Goal: Information Seeking & Learning: Learn about a topic

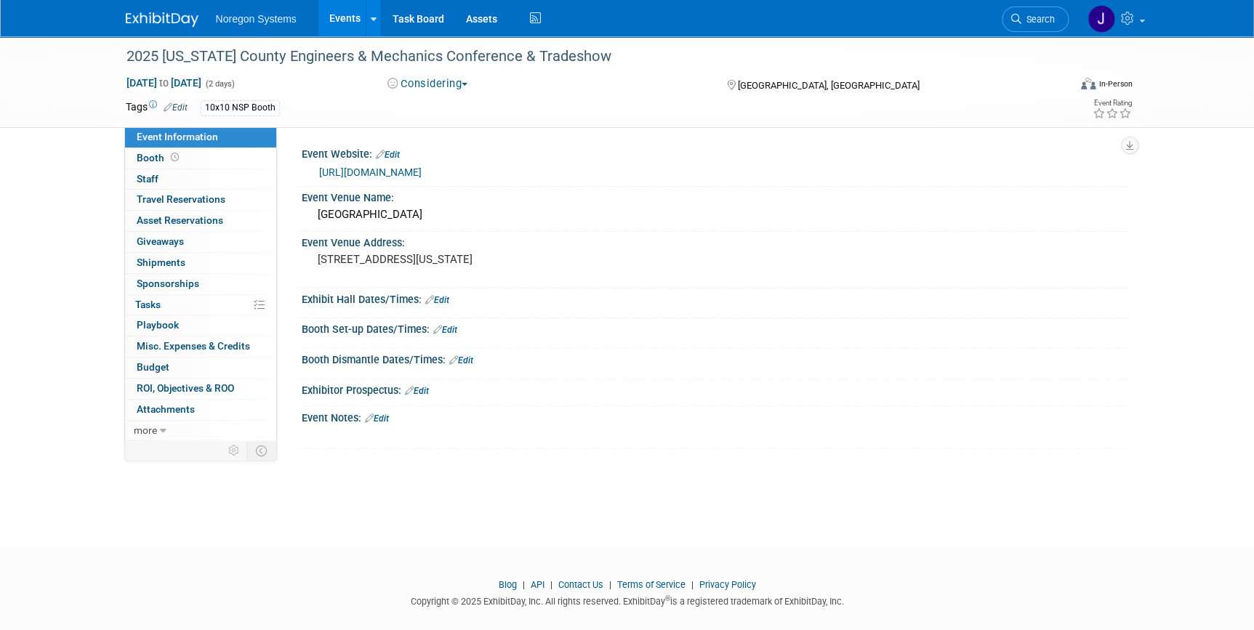
click at [154, 15] on img at bounding box center [162, 19] width 73 height 15
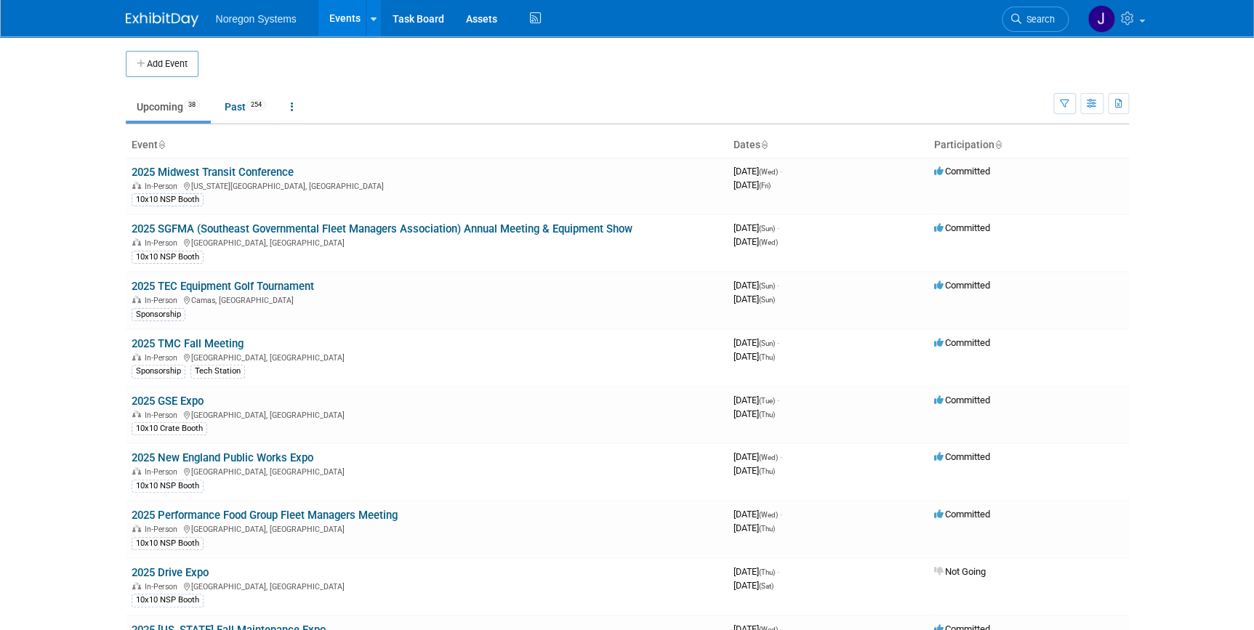
drag, startPoint x: 265, startPoint y: 229, endPoint x: 310, endPoint y: 233, distance: 44.5
click at [266, 229] on link "2025 SGFMA (Southeast Governmental Fleet Managers Association) Annual Meeting &…" at bounding box center [382, 228] width 501 height 13
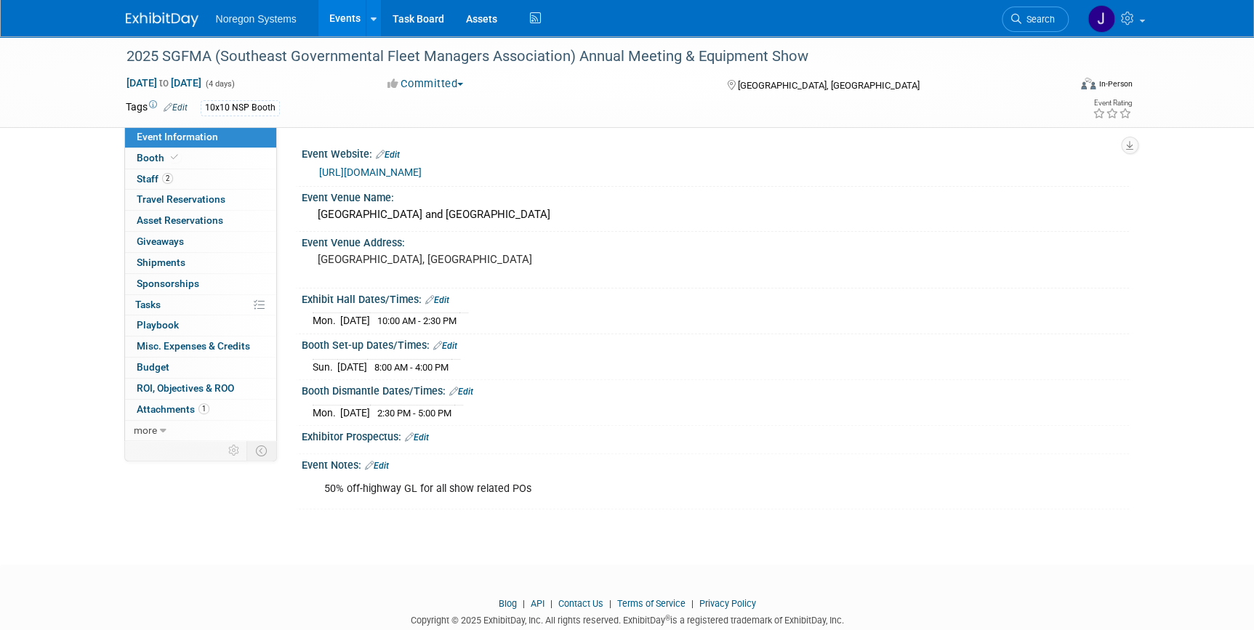
click at [159, 20] on img at bounding box center [162, 19] width 73 height 15
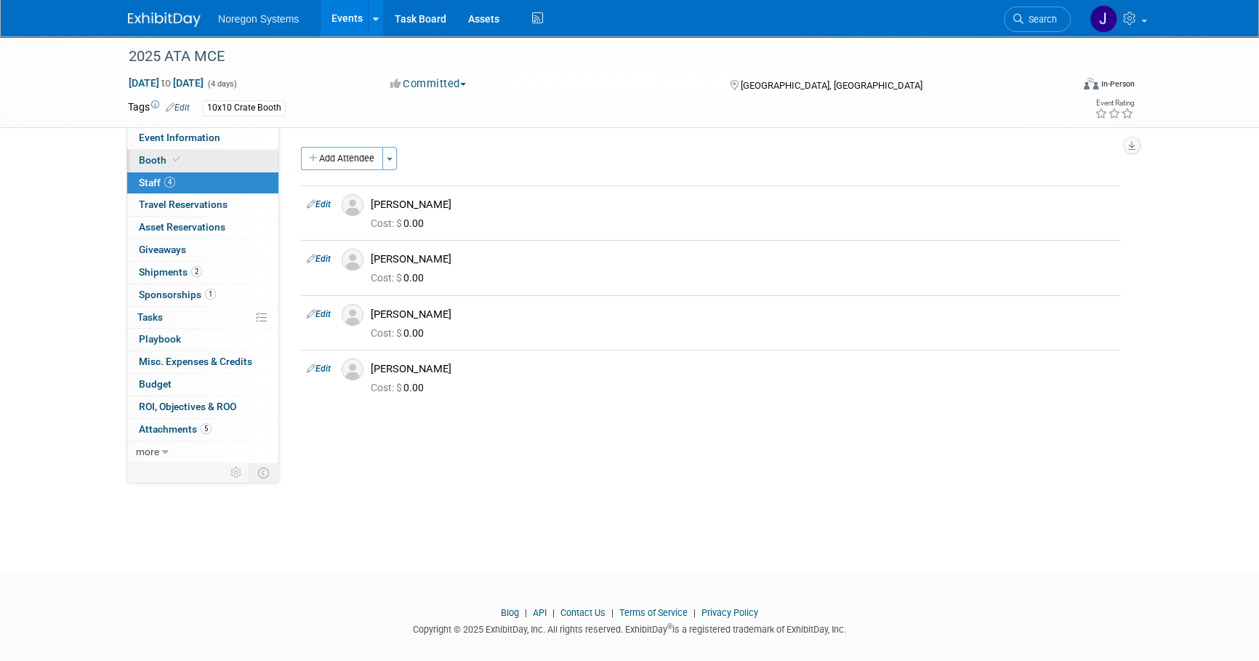
click at [191, 153] on link "Booth" at bounding box center [202, 161] width 151 height 22
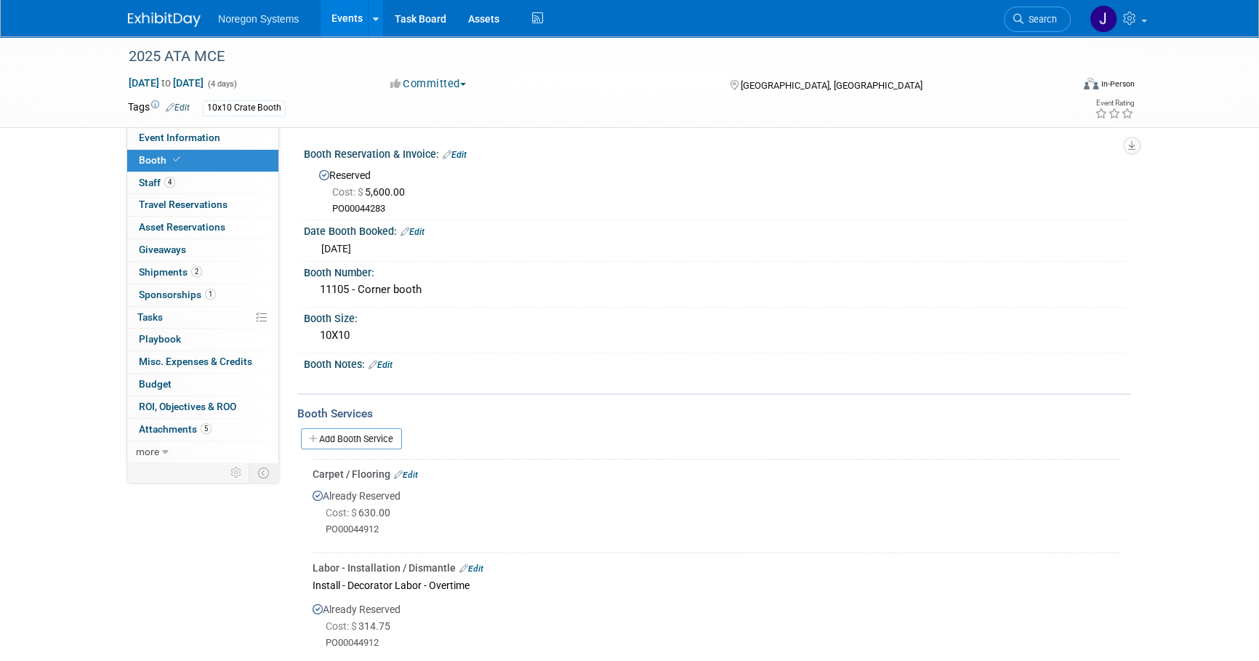
click at [153, 7] on link at bounding box center [173, 13] width 90 height 12
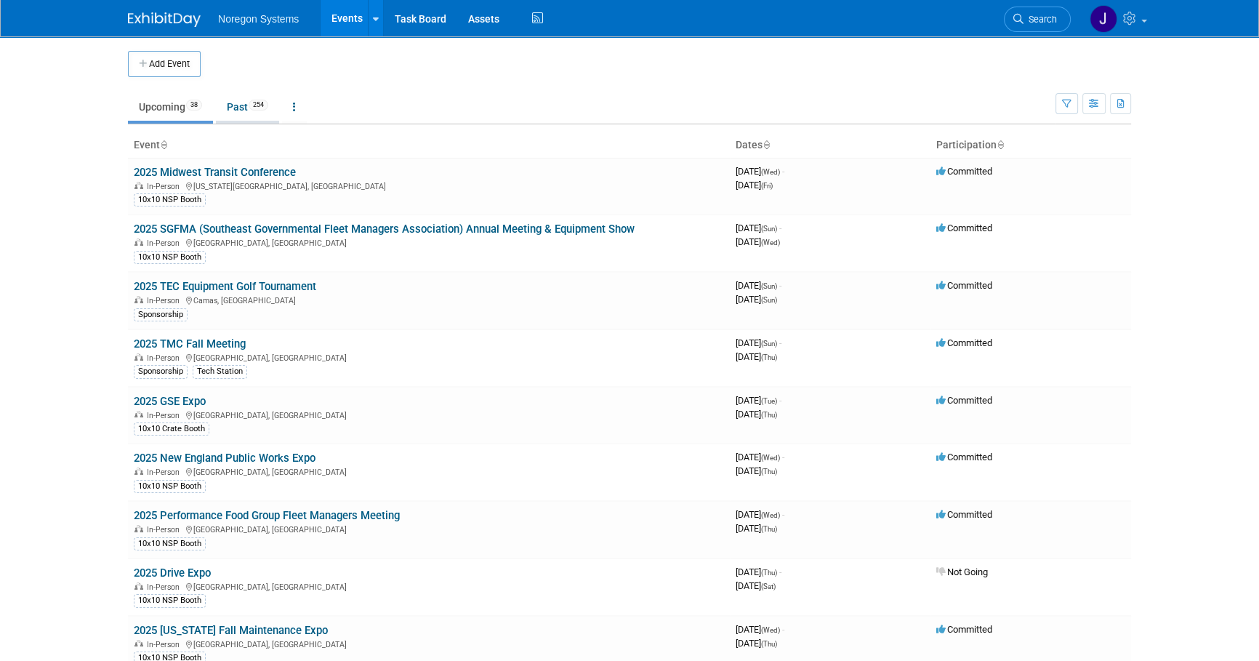
click at [235, 109] on link "Past 254" at bounding box center [247, 107] width 63 height 28
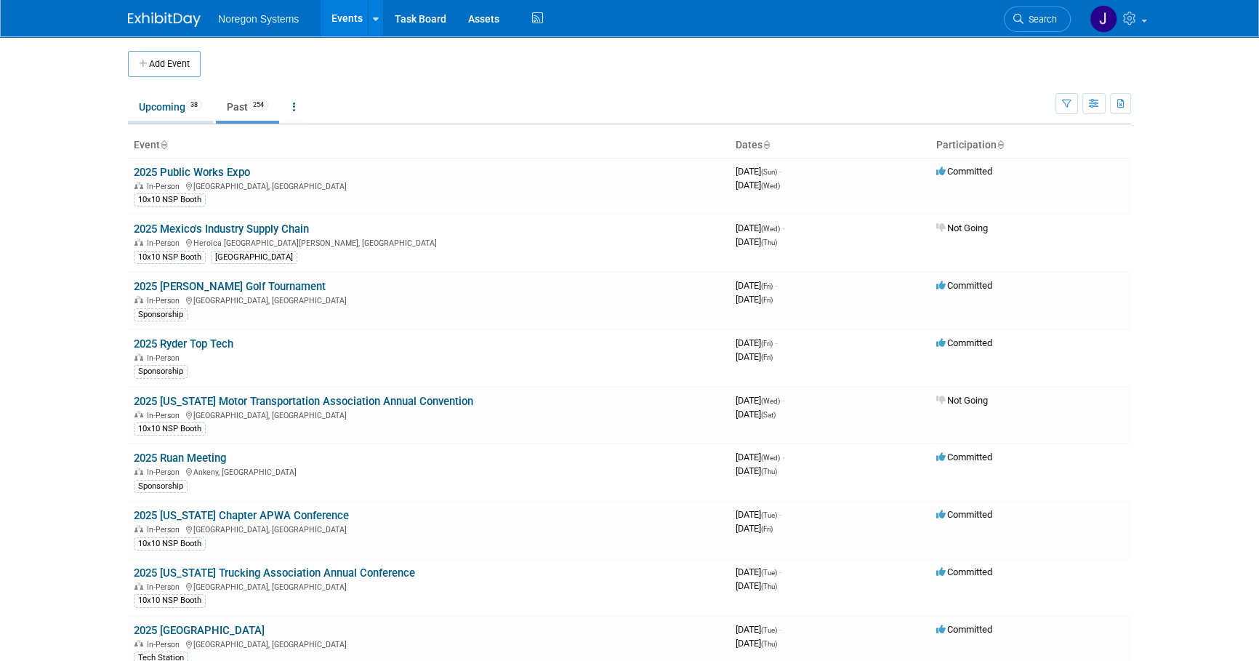
click at [159, 115] on link "Upcoming 38" at bounding box center [170, 107] width 85 height 28
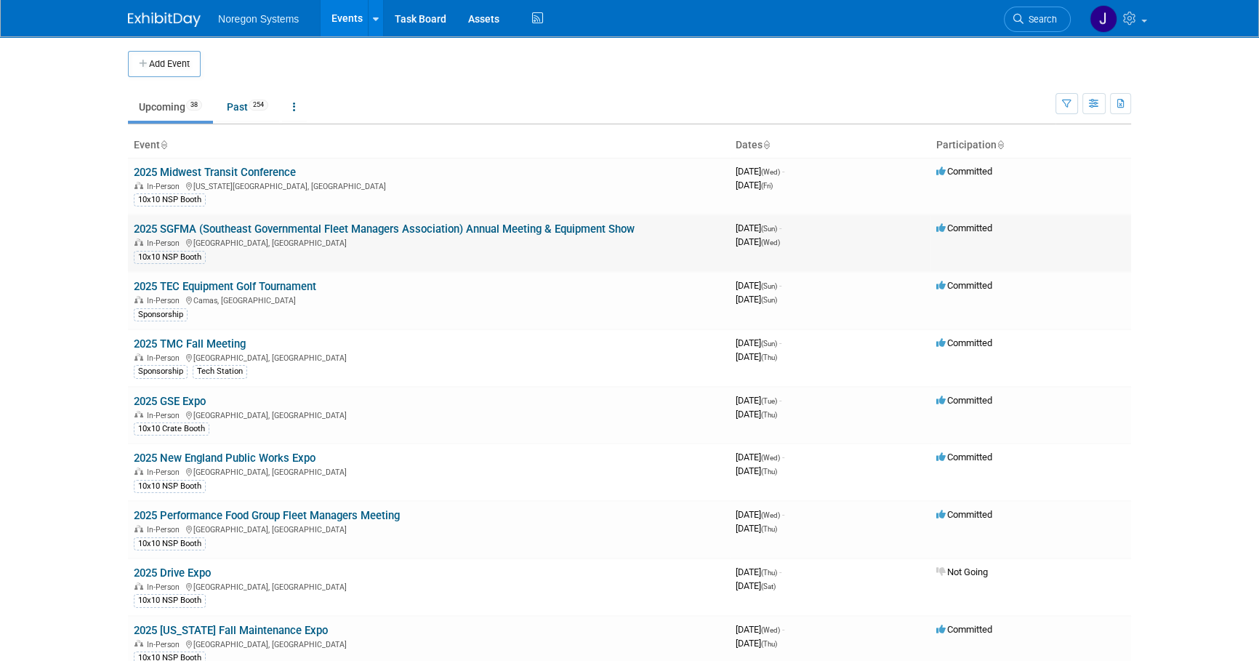
click at [247, 228] on link "2025 SGFMA (Southeast Governmental Fleet Managers Association) Annual Meeting &…" at bounding box center [384, 228] width 501 height 13
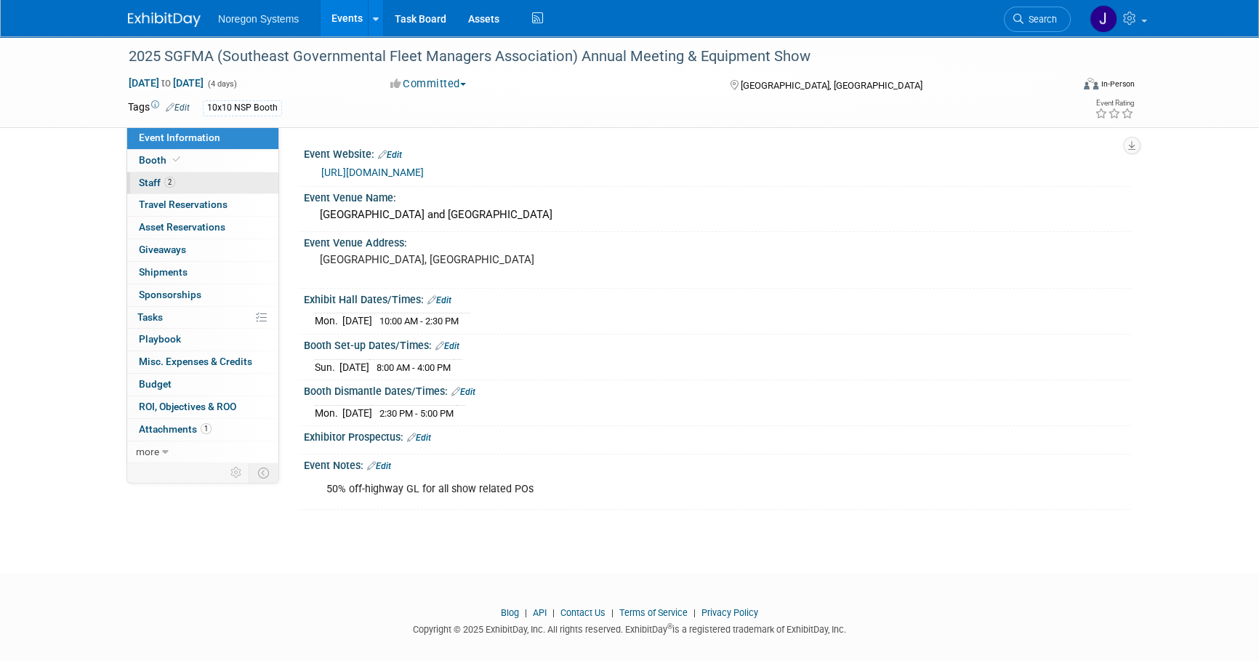
click at [233, 180] on link "2 Staff 2" at bounding box center [202, 183] width 151 height 22
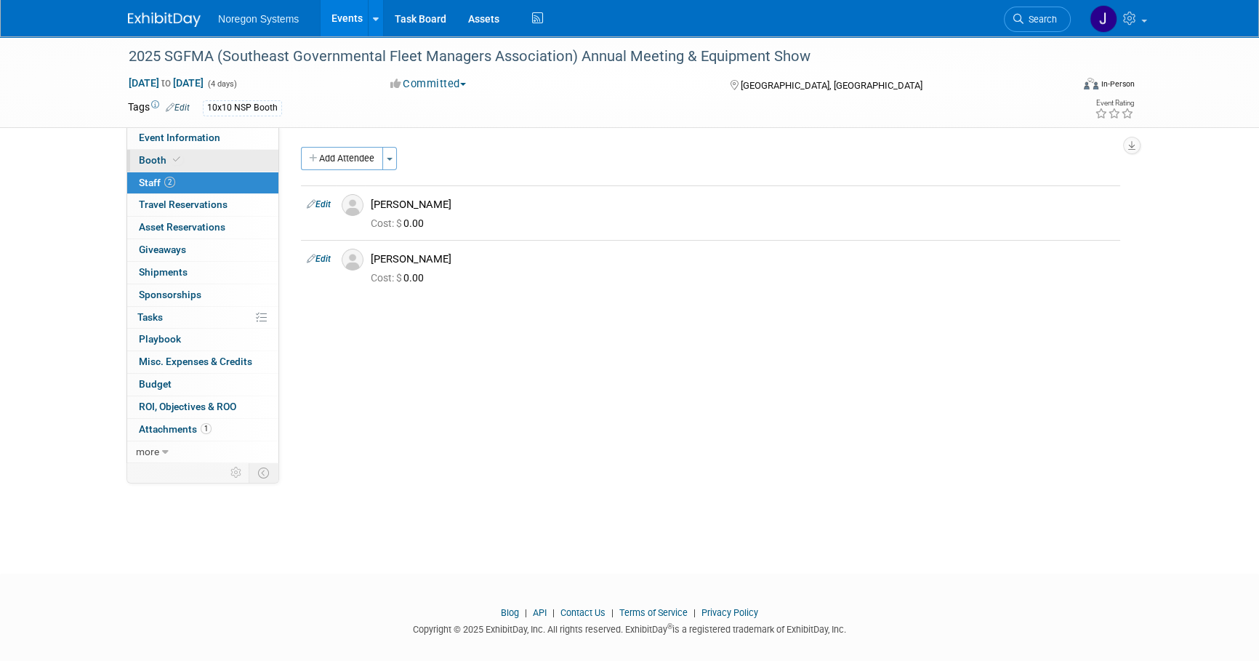
click at [238, 161] on link "Booth" at bounding box center [202, 161] width 151 height 22
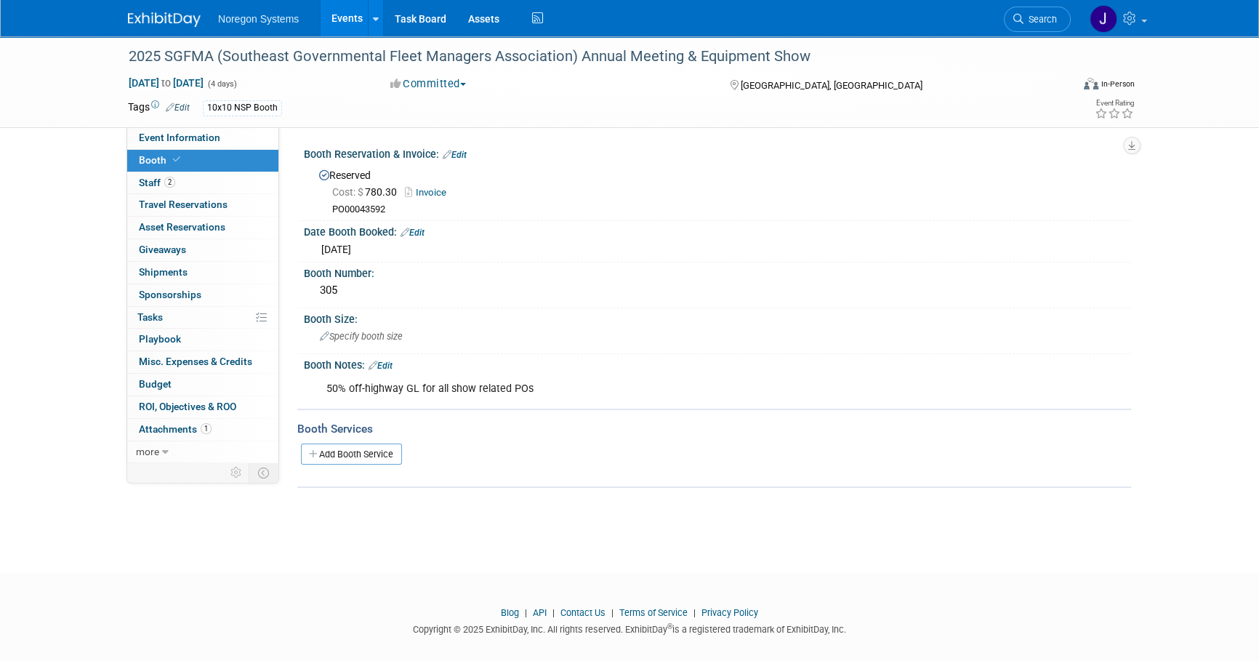
click at [144, 11] on link at bounding box center [173, 13] width 90 height 12
